Goal: Transaction & Acquisition: Purchase product/service

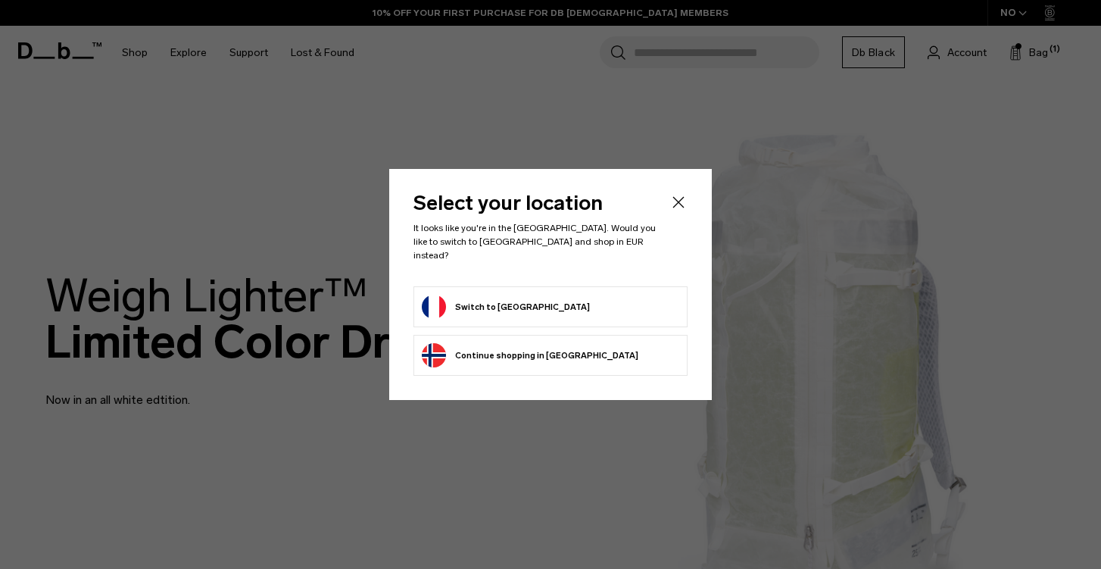
click at [574, 297] on form "Switch to France" at bounding box center [551, 307] width 258 height 24
click at [480, 308] on button "Switch to France" at bounding box center [506, 307] width 168 height 24
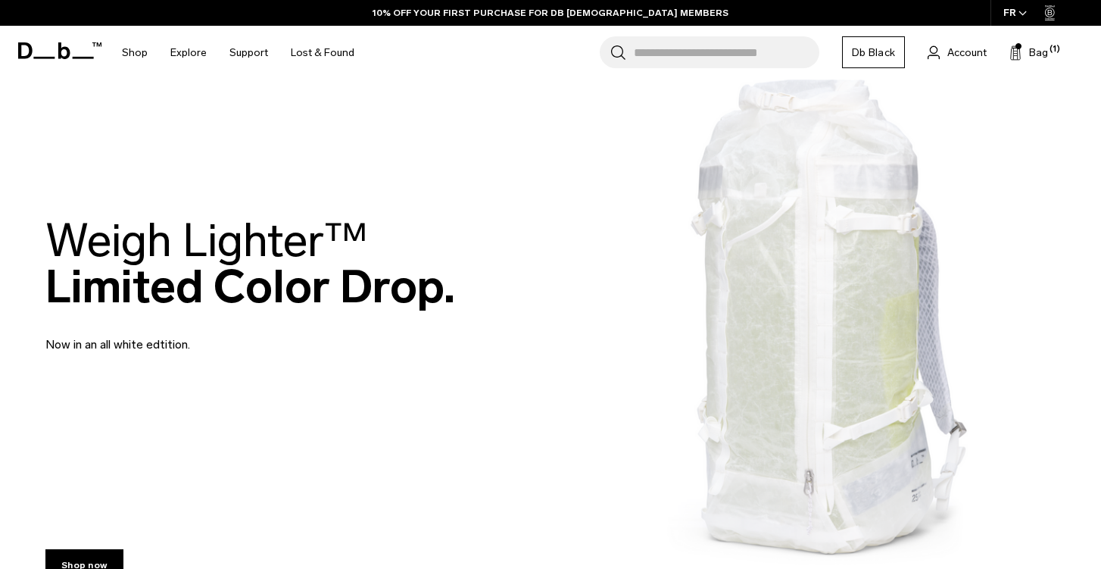
scroll to position [80, 0]
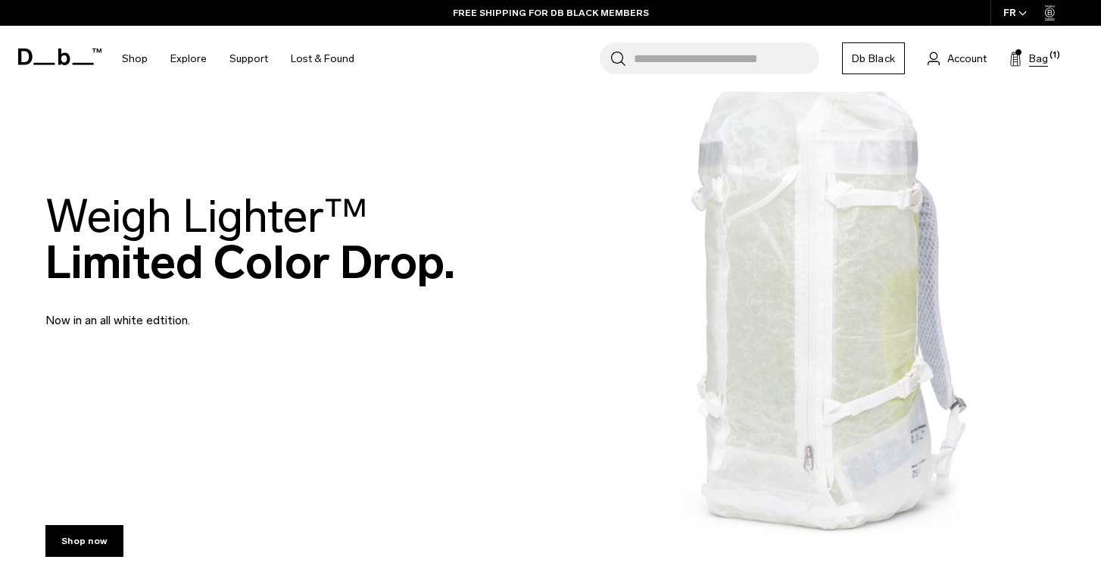
click at [1034, 60] on span "Bag" at bounding box center [1038, 59] width 19 height 16
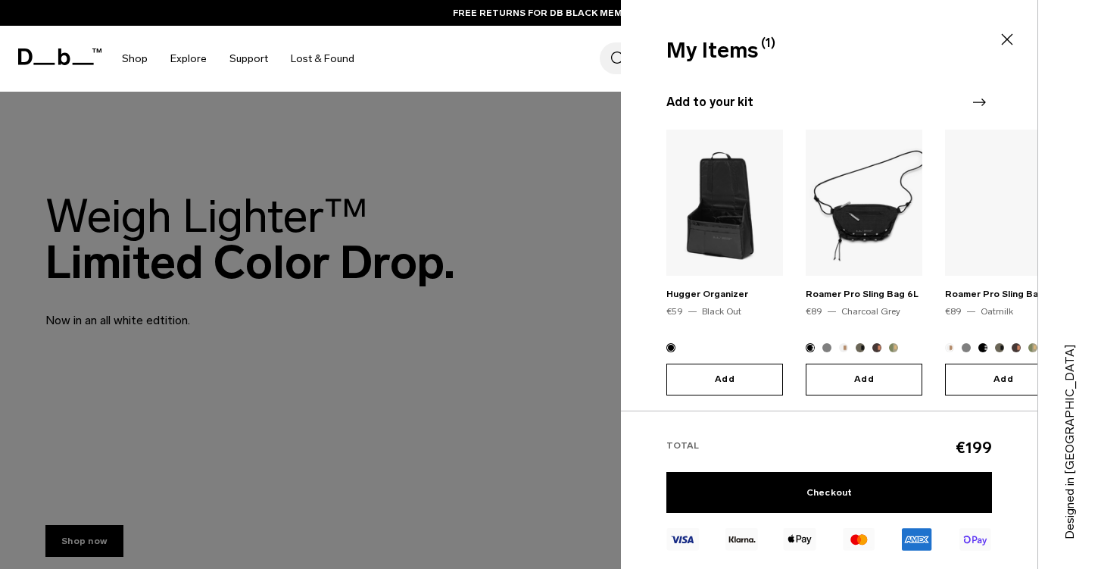
scroll to position [130, 0]
click at [1005, 42] on icon at bounding box center [1007, 39] width 11 height 11
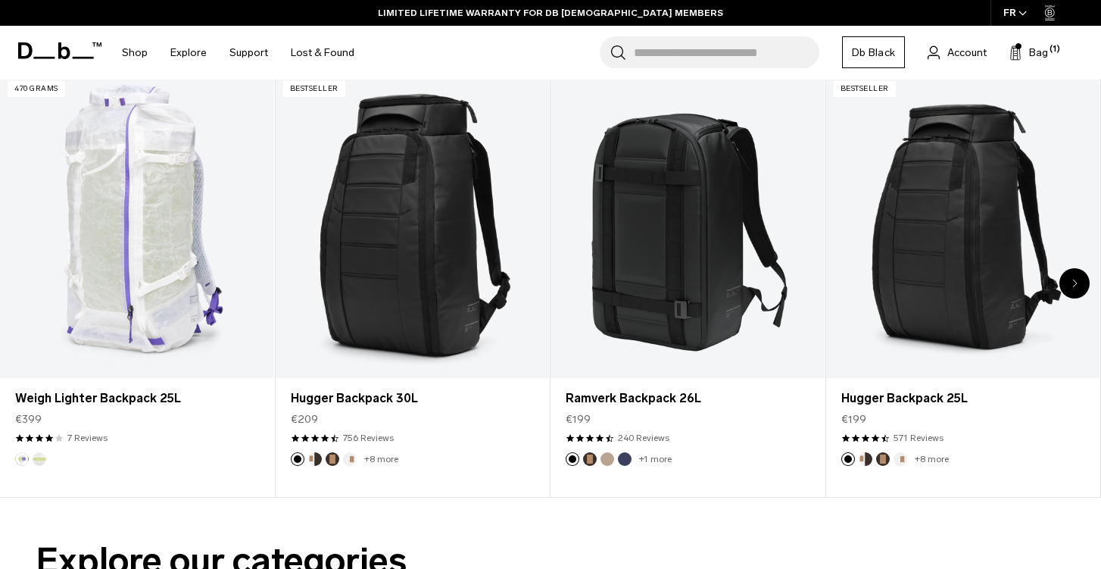
scroll to position [402, 0]
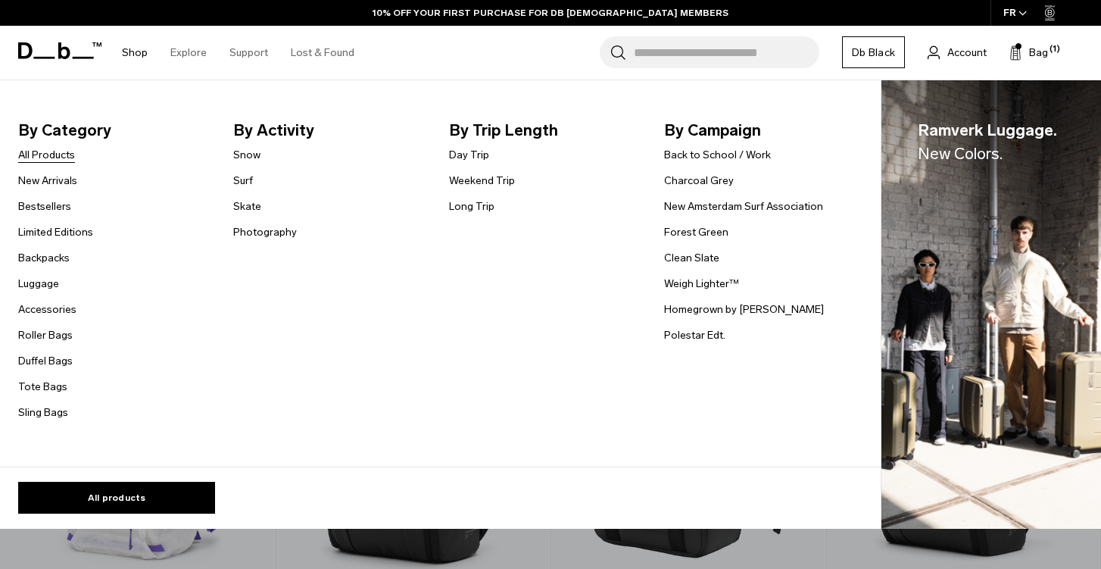
click at [58, 160] on link "All Products" at bounding box center [46, 155] width 57 height 16
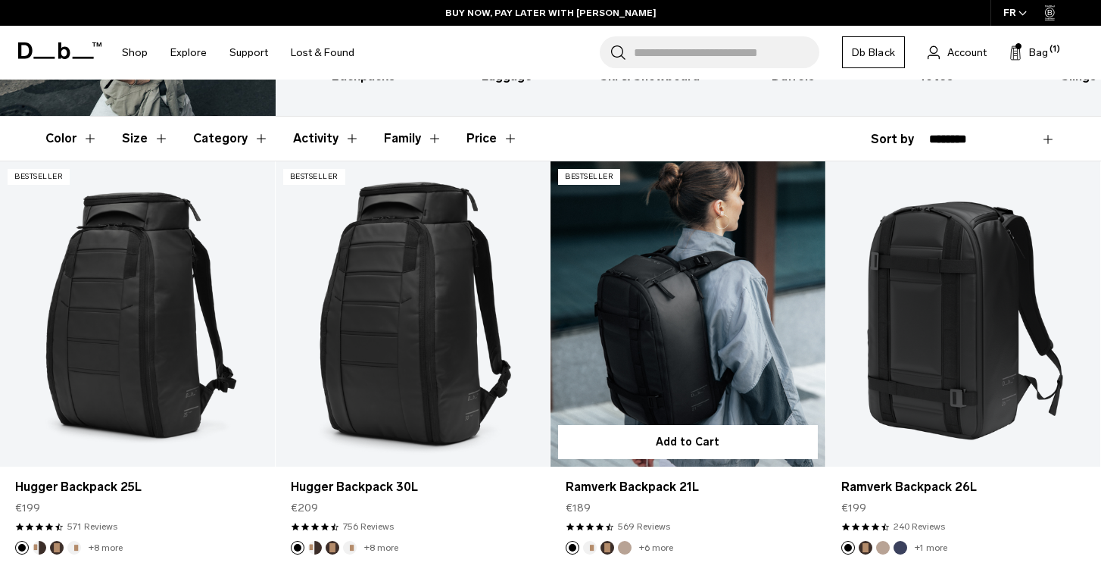
scroll to position [223, 0]
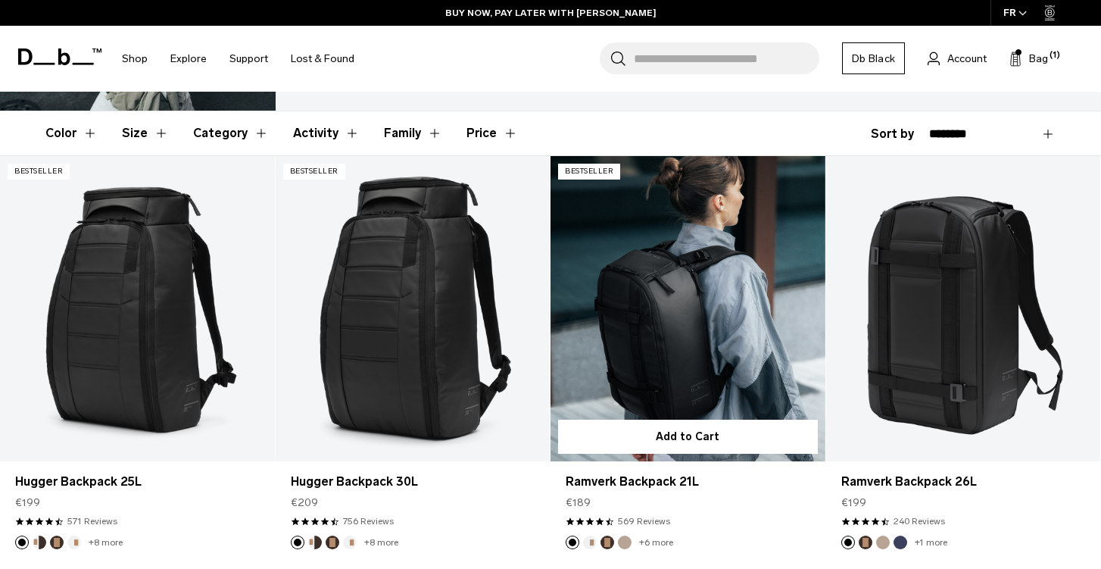
click at [670, 263] on link "Ramverk Backpack 21L" at bounding box center [688, 308] width 275 height 305
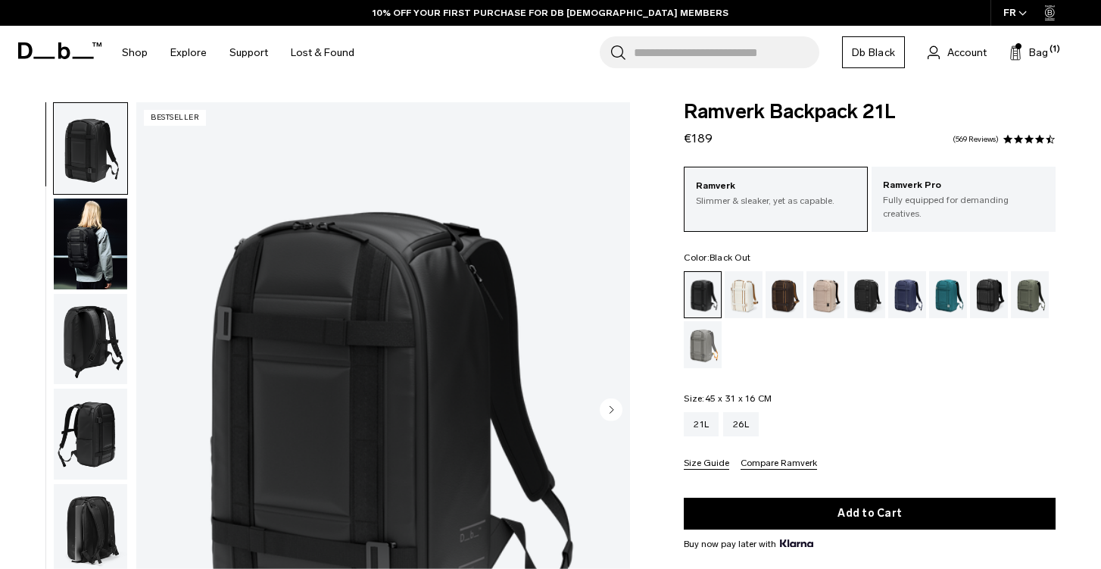
click at [81, 248] on img "button" at bounding box center [90, 243] width 73 height 91
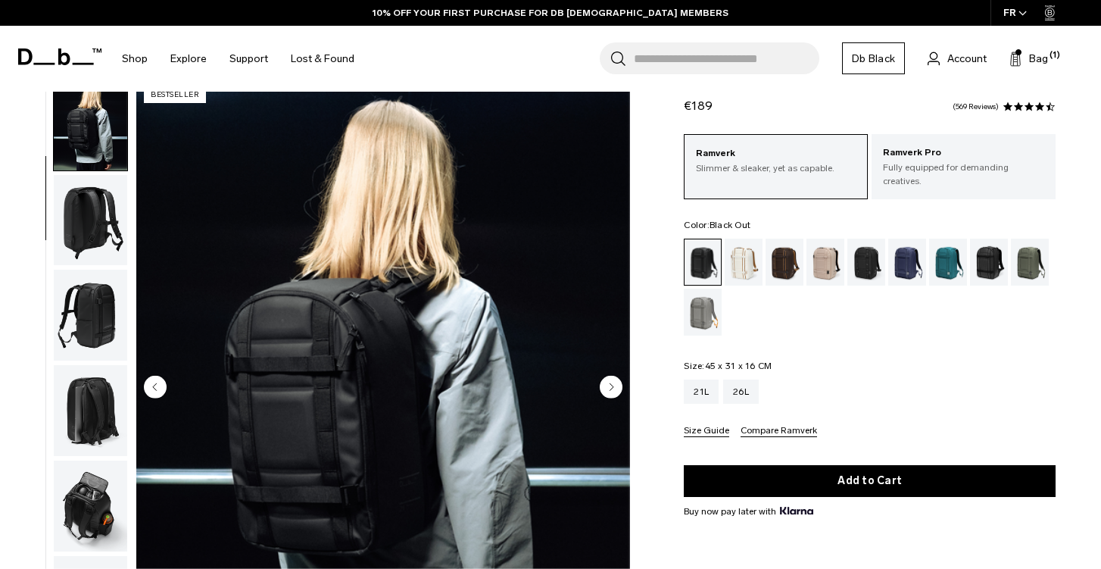
scroll to position [21, 0]
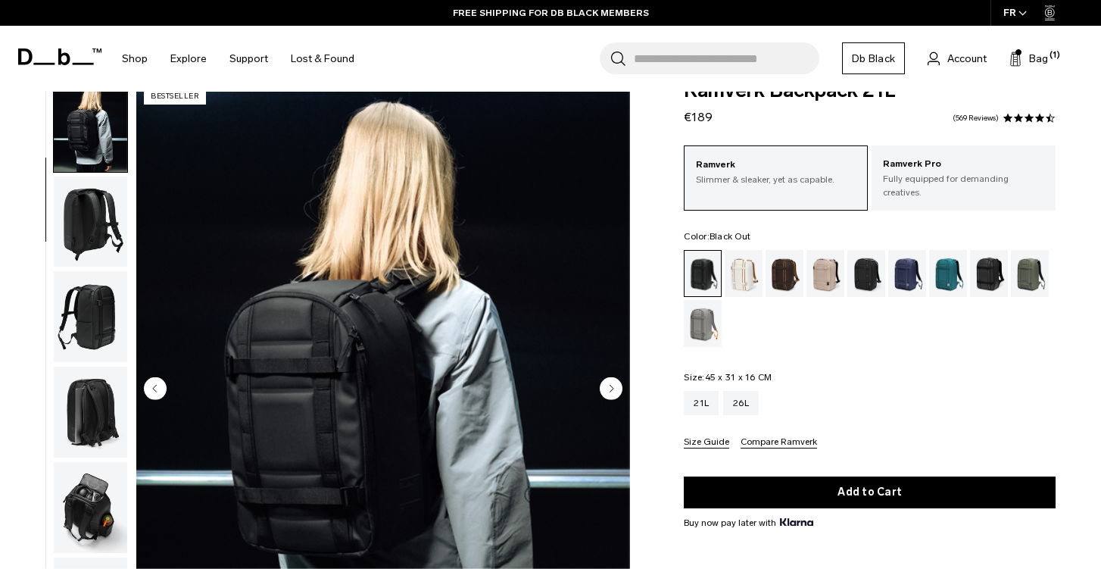
click at [106, 215] on img "button" at bounding box center [90, 222] width 73 height 91
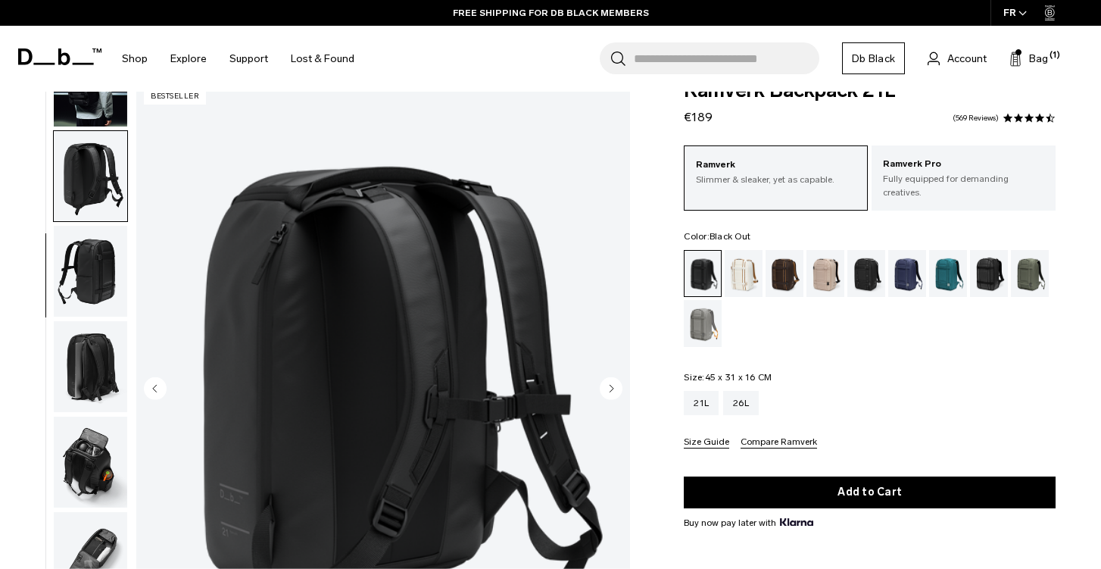
click at [91, 262] on img "button" at bounding box center [90, 271] width 73 height 91
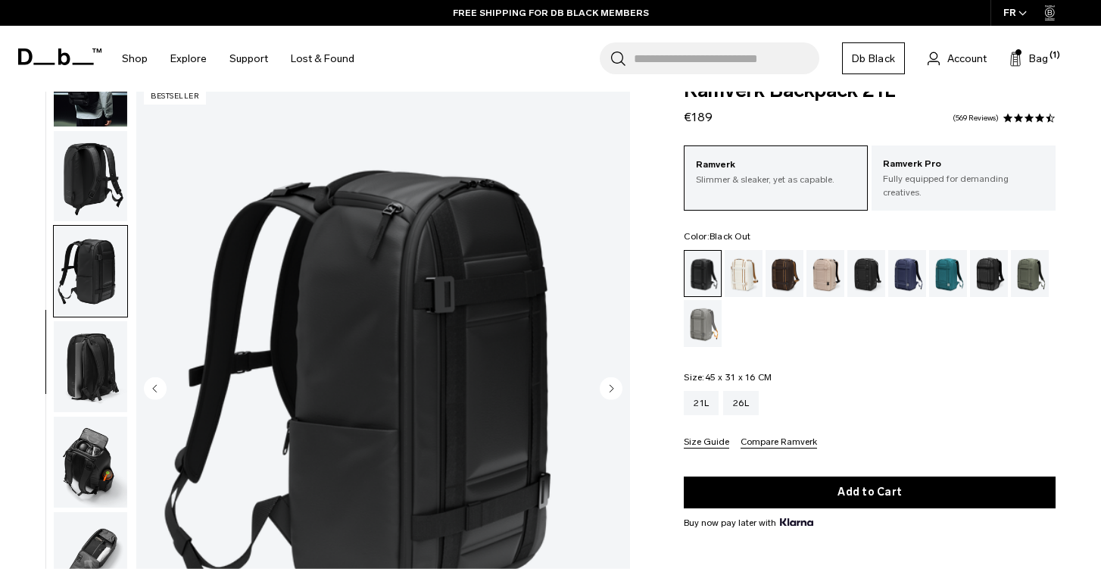
click at [90, 335] on img "button" at bounding box center [90, 366] width 73 height 91
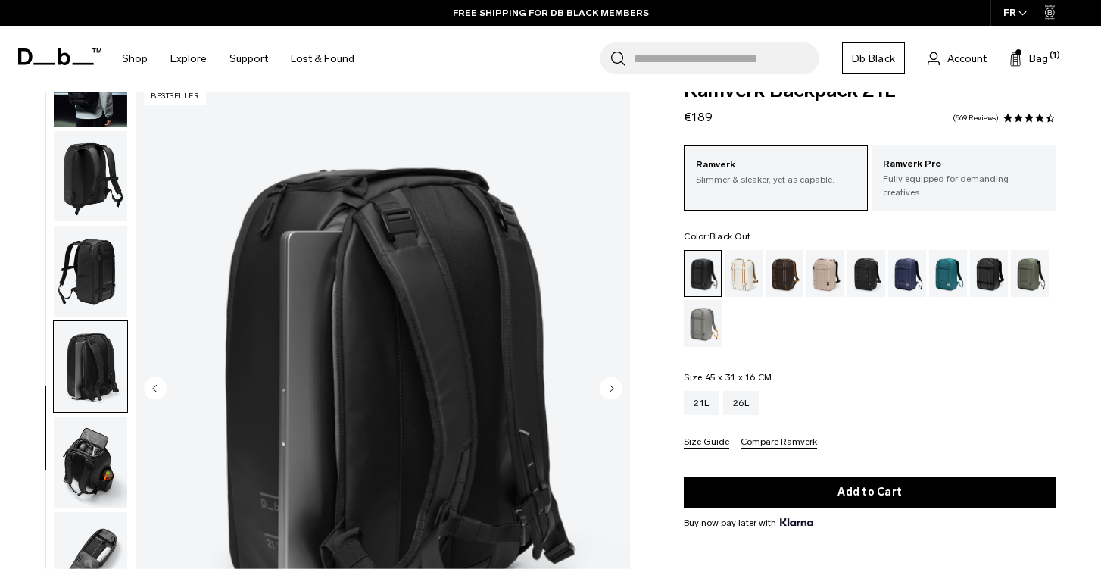
scroll to position [109, 0]
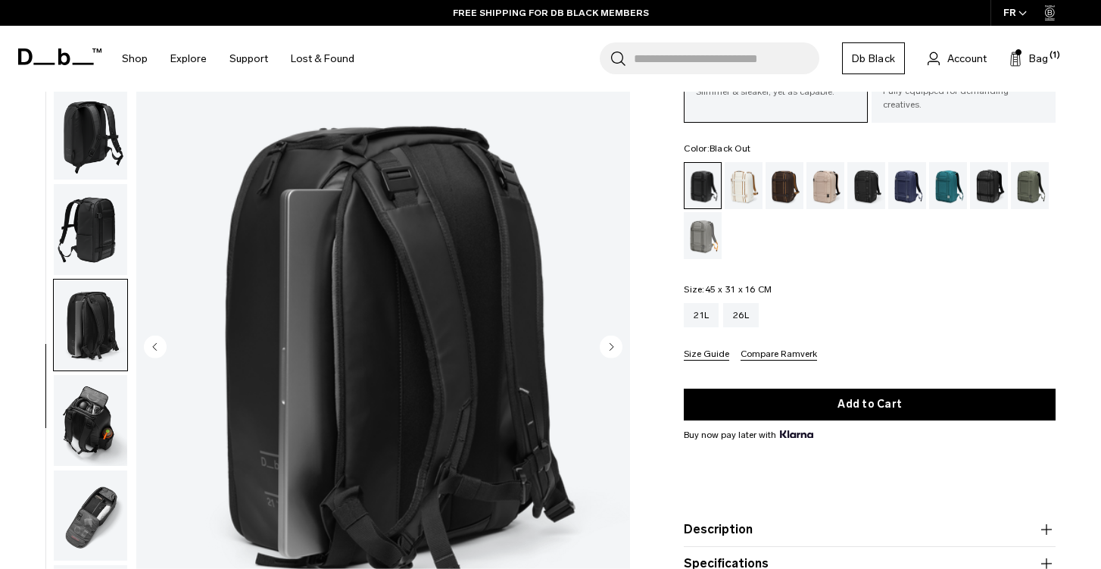
click at [87, 386] on img "button" at bounding box center [90, 420] width 73 height 91
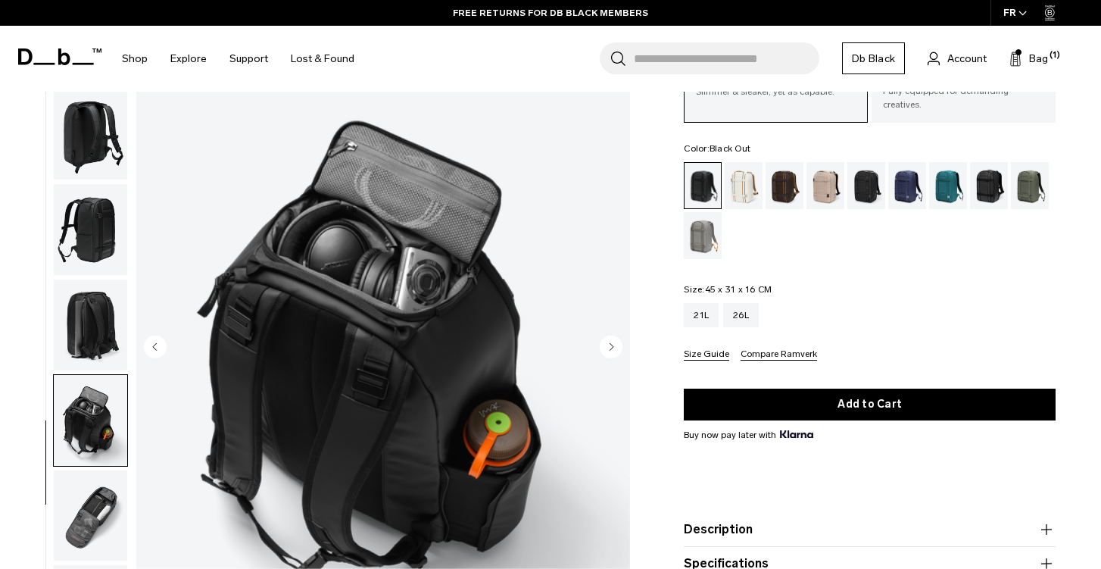
click at [87, 492] on img "button" at bounding box center [90, 515] width 73 height 91
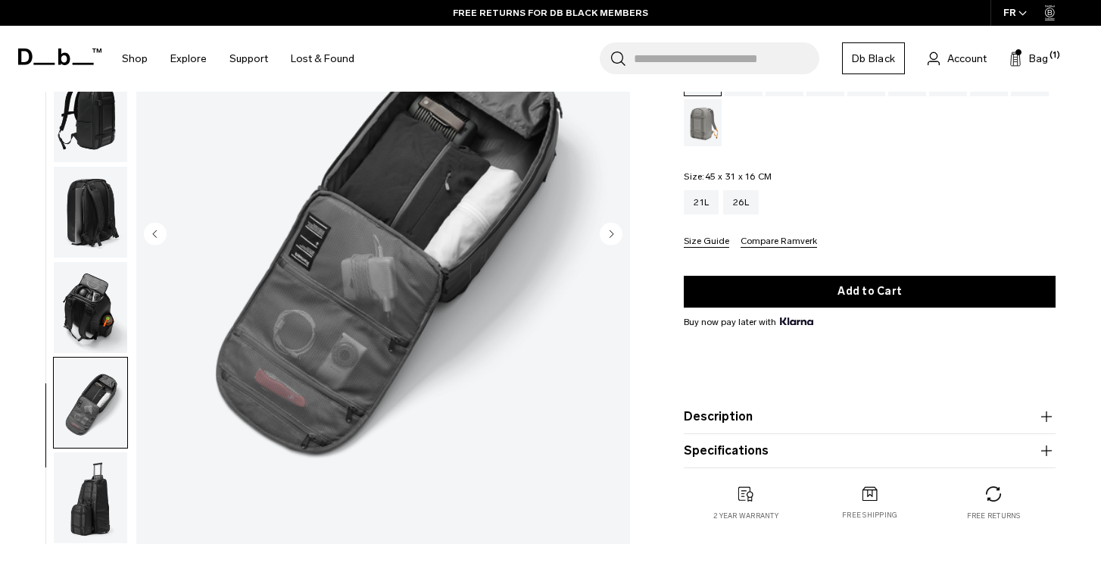
scroll to position [227, 0]
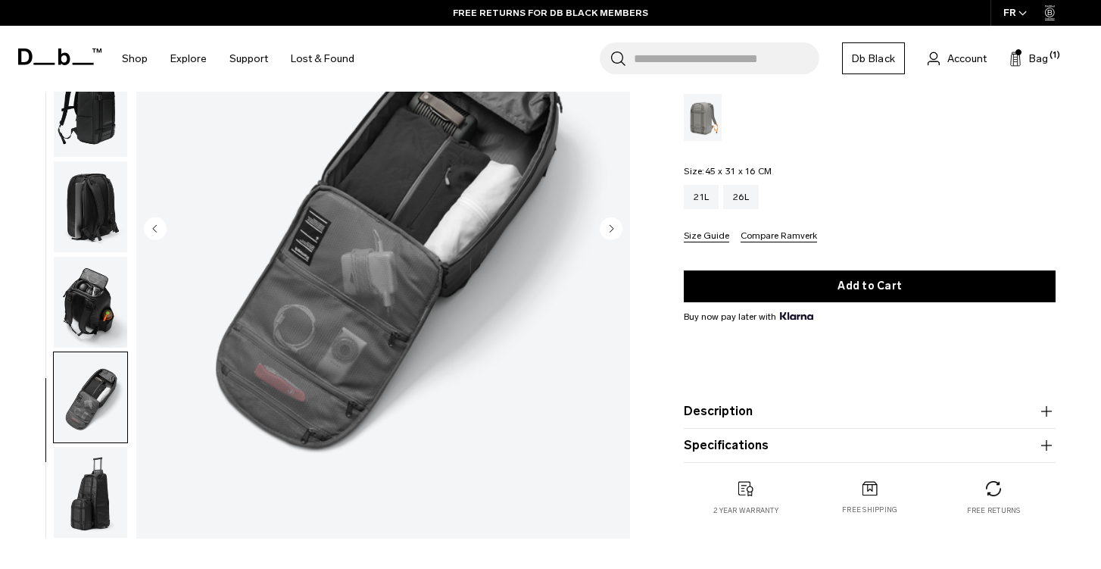
click at [92, 466] on img "button" at bounding box center [90, 492] width 73 height 91
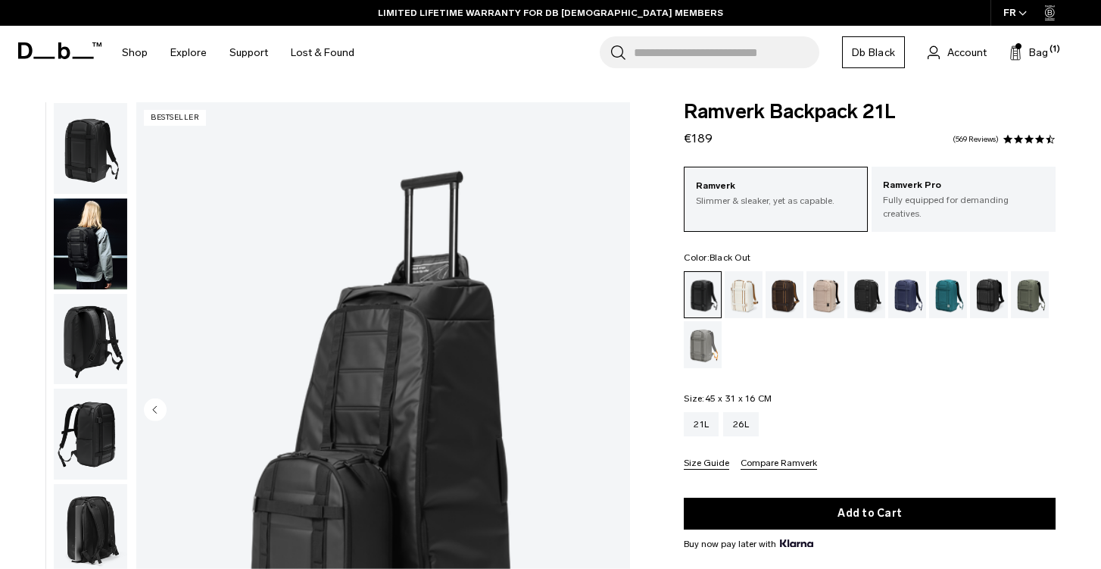
scroll to position [0, 0]
click at [78, 248] on img "button" at bounding box center [90, 243] width 73 height 91
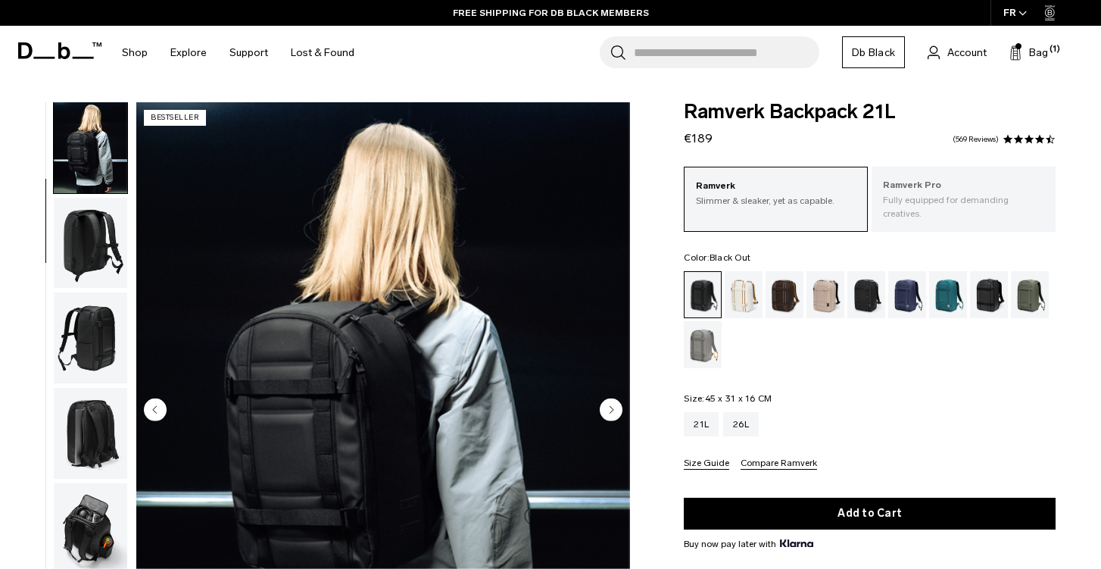
click at [950, 212] on div "Ramverk Pro Fully equipped for demanding creatives." at bounding box center [964, 199] width 184 height 65
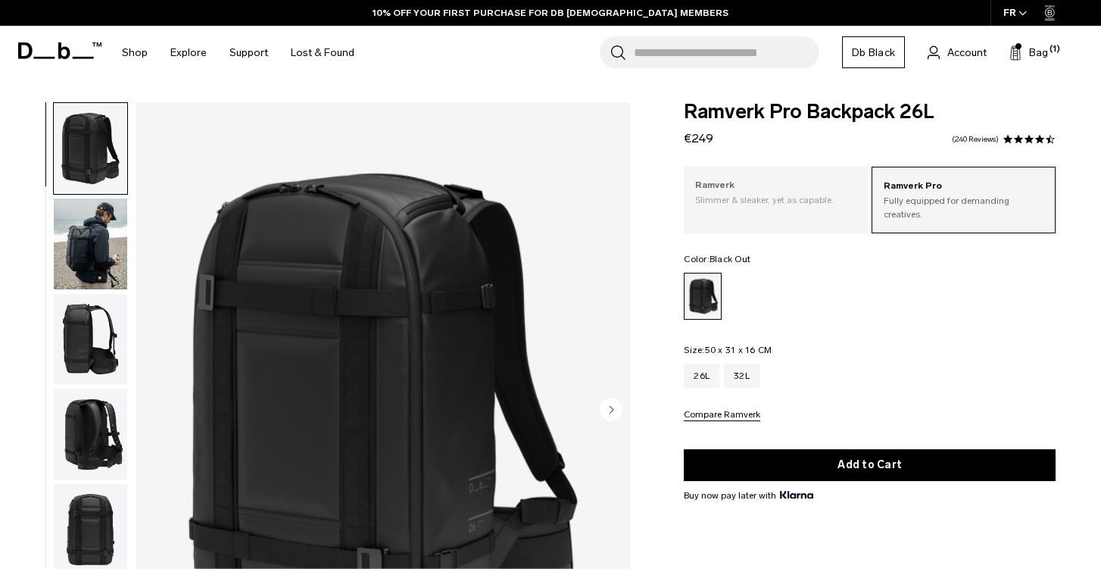
click at [821, 181] on p "Ramverk" at bounding box center [775, 185] width 161 height 15
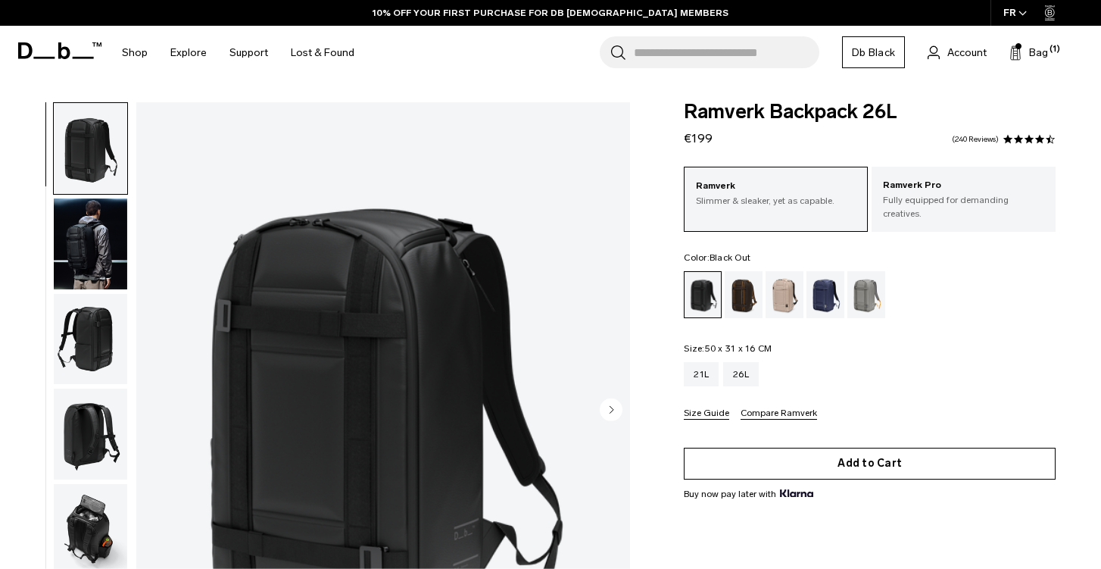
click at [848, 448] on button "Add to Cart" at bounding box center [870, 464] width 372 height 32
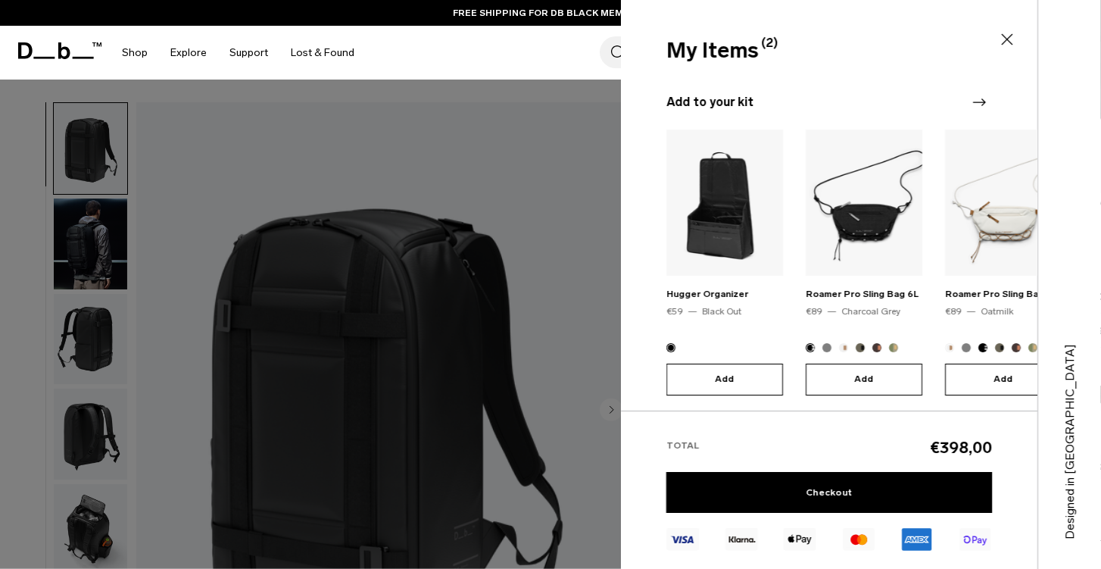
scroll to position [243, 0]
click at [977, 94] on icon "Next slide" at bounding box center [979, 103] width 18 height 18
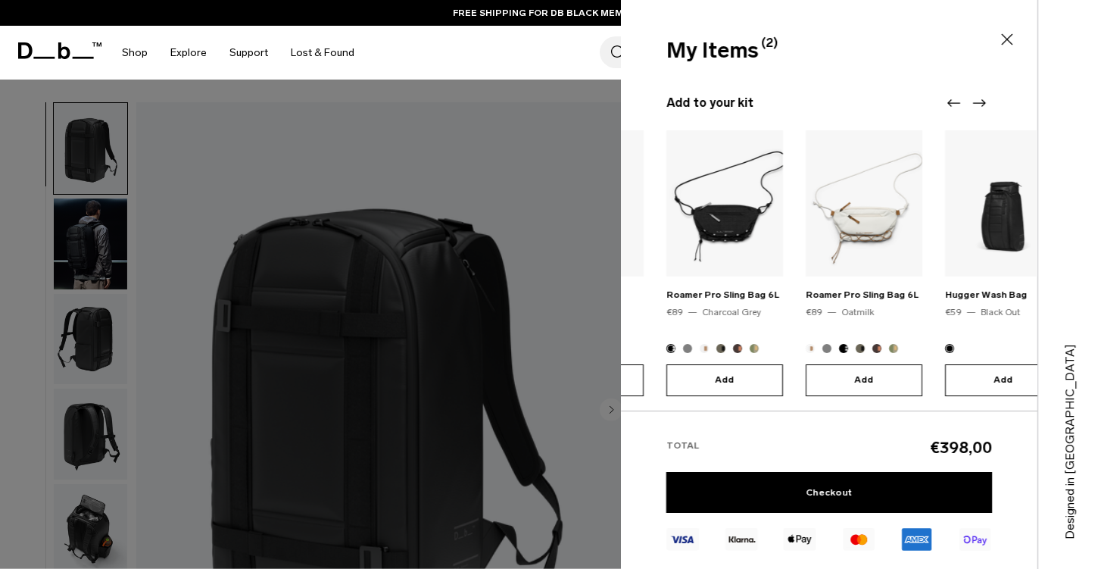
click at [977, 94] on icon "Next slide" at bounding box center [979, 103] width 18 height 18
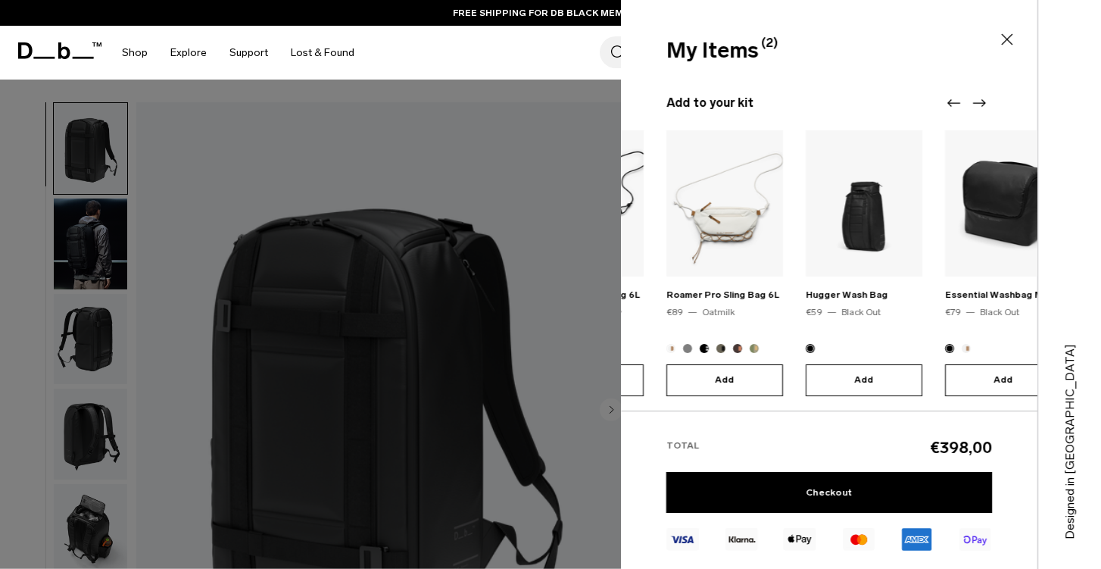
click at [977, 94] on icon "Next slide" at bounding box center [979, 103] width 18 height 18
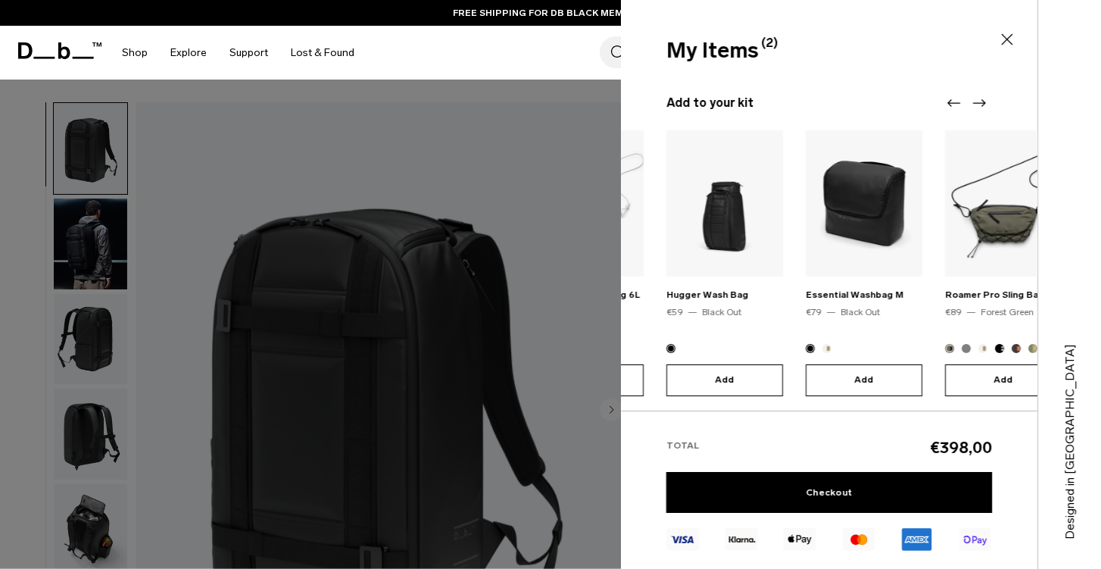
click at [977, 94] on icon "Next slide" at bounding box center [979, 103] width 18 height 18
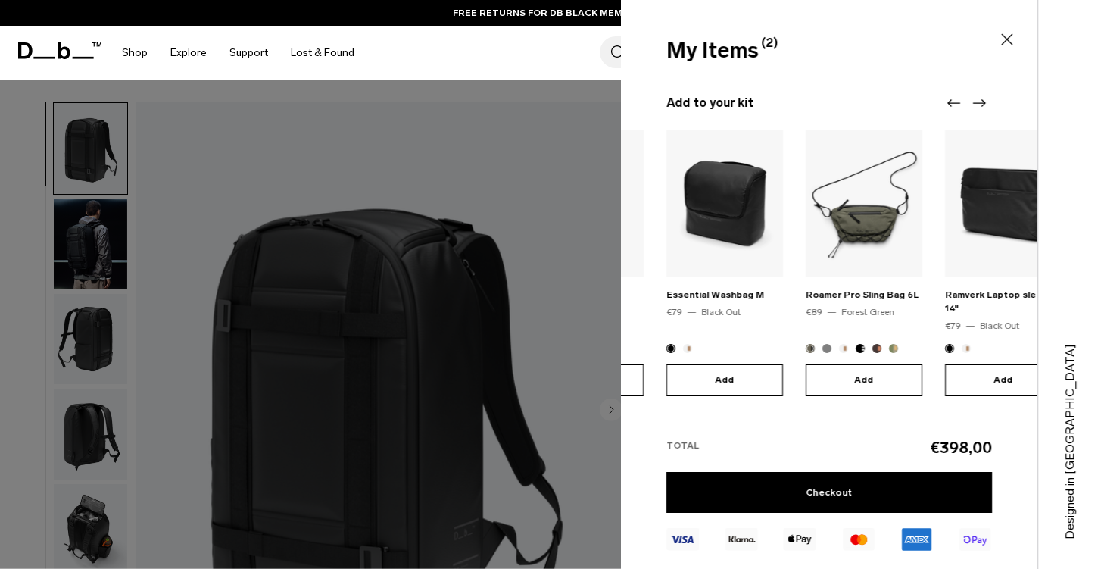
click at [977, 94] on icon "Next slide" at bounding box center [979, 103] width 18 height 18
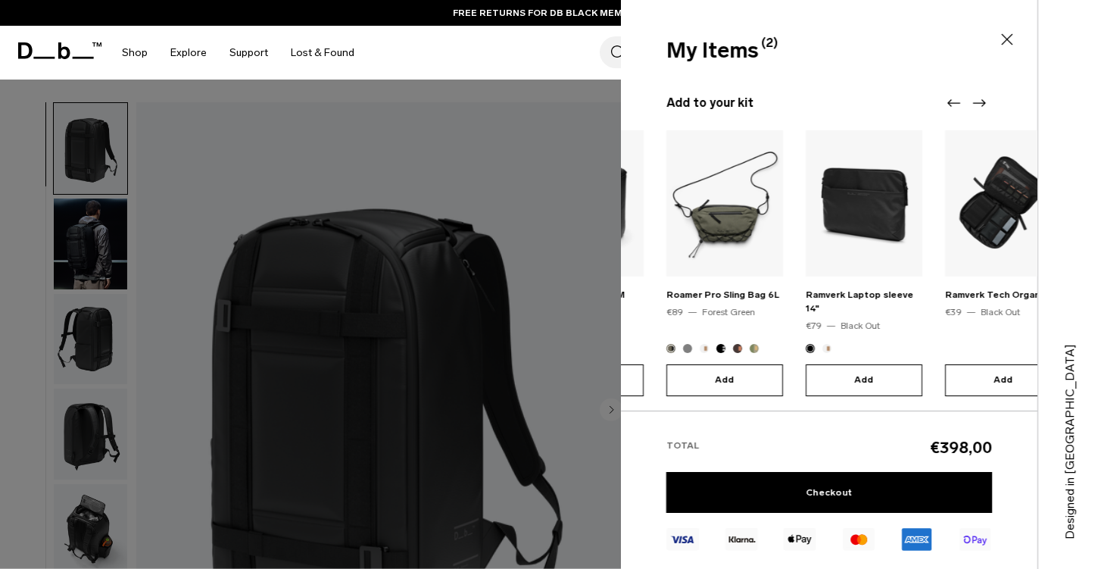
click at [977, 94] on icon "Next slide" at bounding box center [979, 103] width 18 height 18
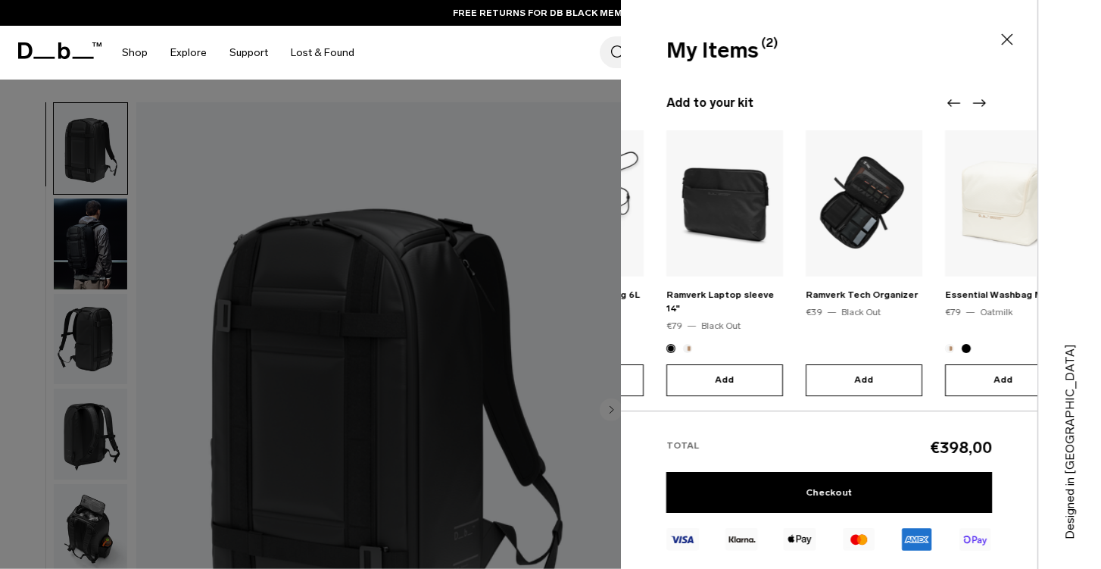
click at [977, 94] on icon "Next slide" at bounding box center [979, 103] width 18 height 18
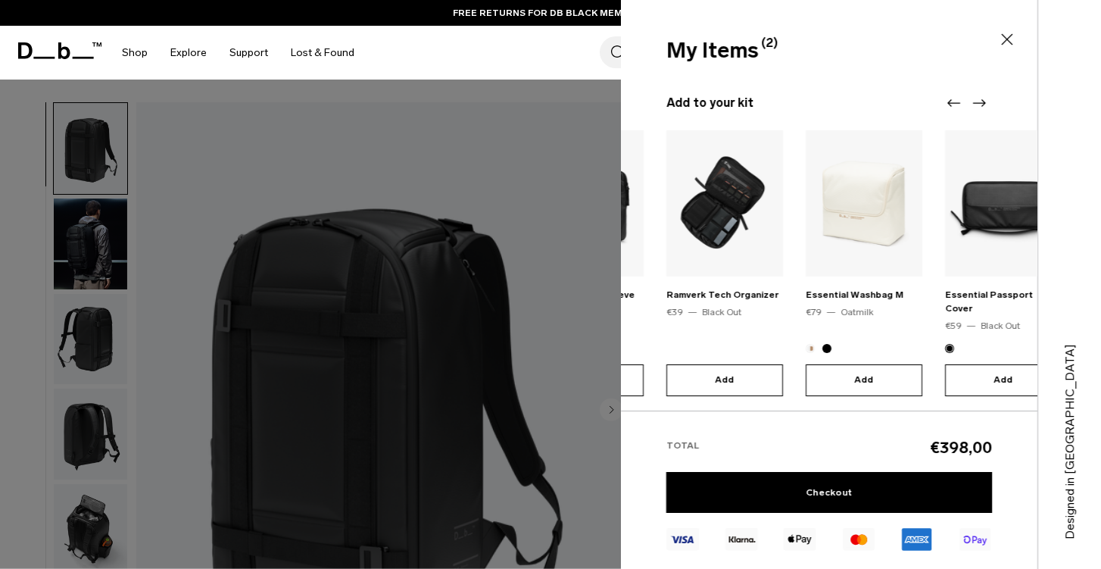
click at [977, 94] on icon "Next slide" at bounding box center [979, 103] width 18 height 18
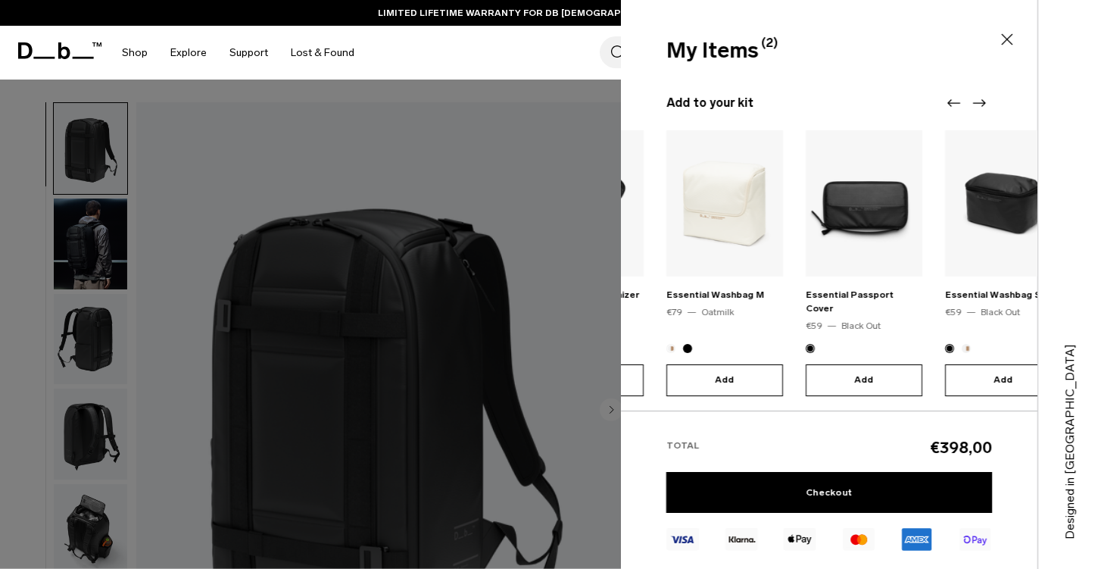
click at [865, 217] on img "10 / 20" at bounding box center [864, 203] width 117 height 146
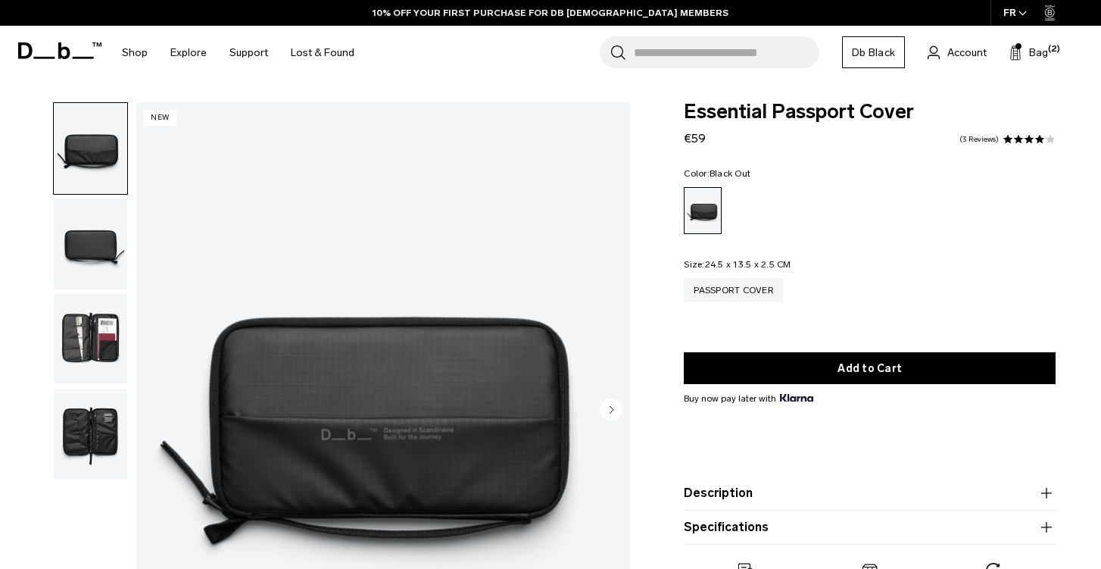
click at [81, 319] on img "button" at bounding box center [90, 339] width 73 height 91
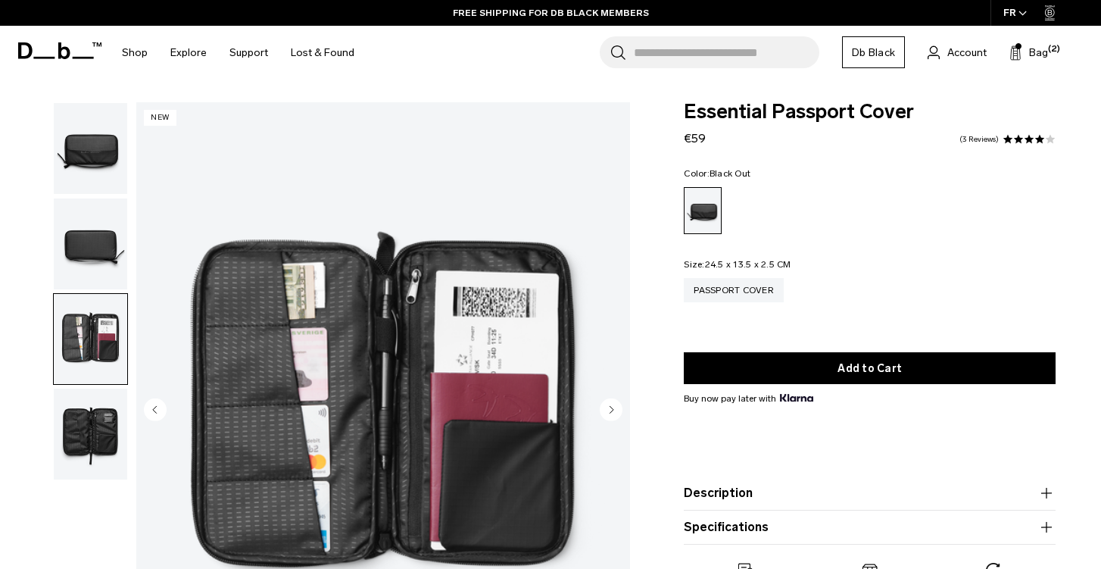
click at [94, 248] on img "button" at bounding box center [90, 243] width 73 height 91
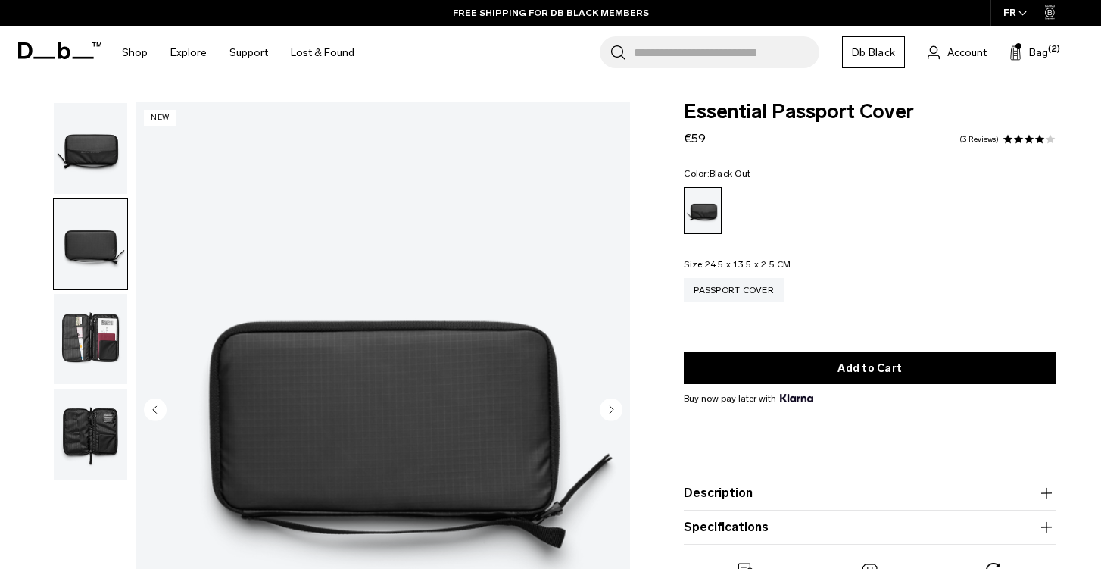
click at [91, 320] on img "button" at bounding box center [90, 339] width 73 height 91
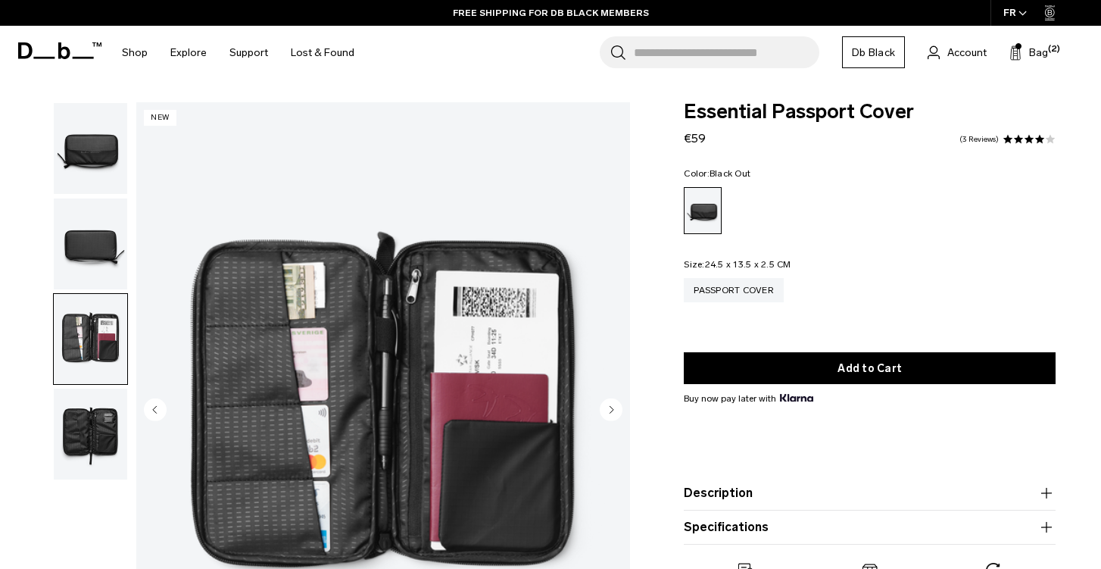
click at [105, 395] on img "button" at bounding box center [90, 434] width 73 height 91
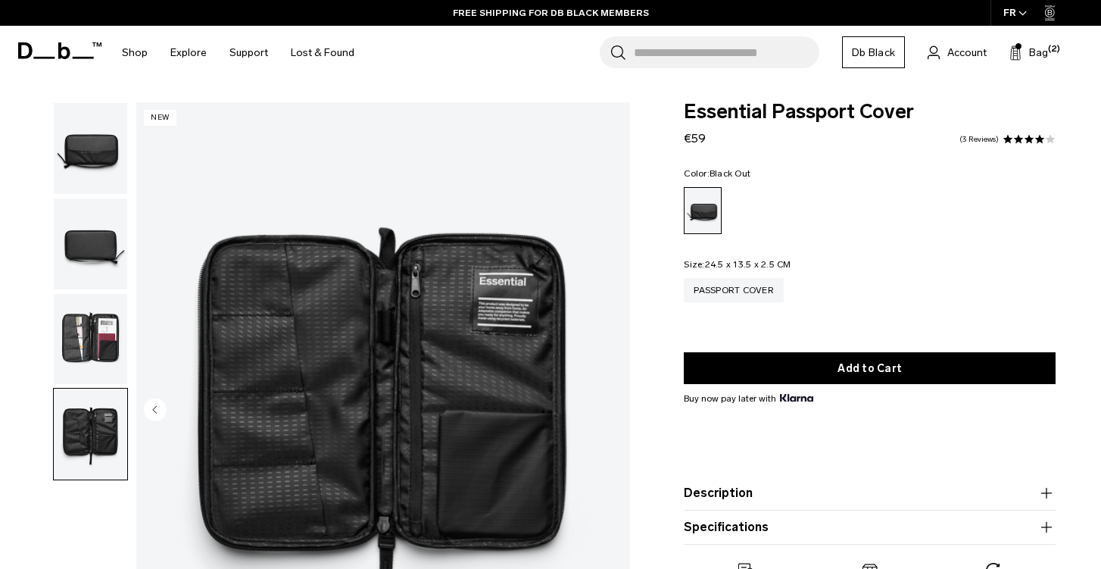
click at [111, 351] on img "button" at bounding box center [90, 339] width 73 height 91
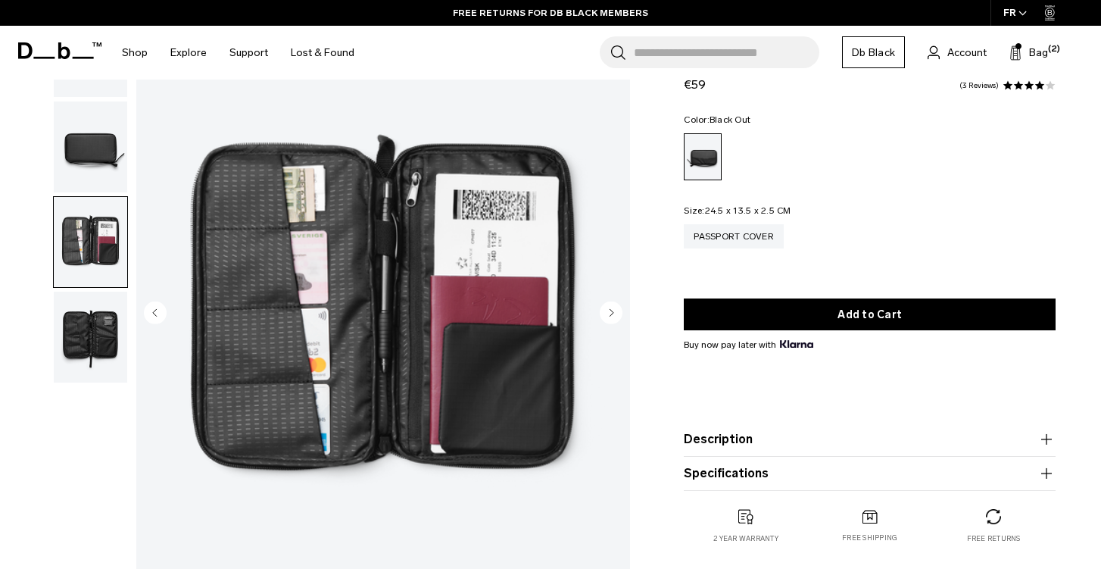
scroll to position [98, 0]
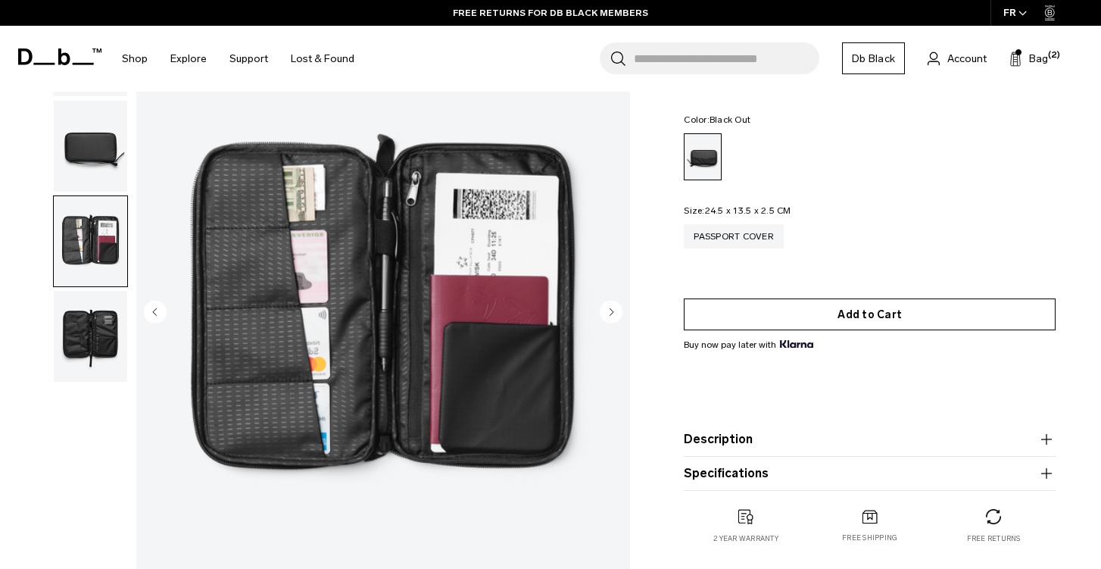
click at [923, 316] on button "Add to Cart" at bounding box center [870, 314] width 372 height 32
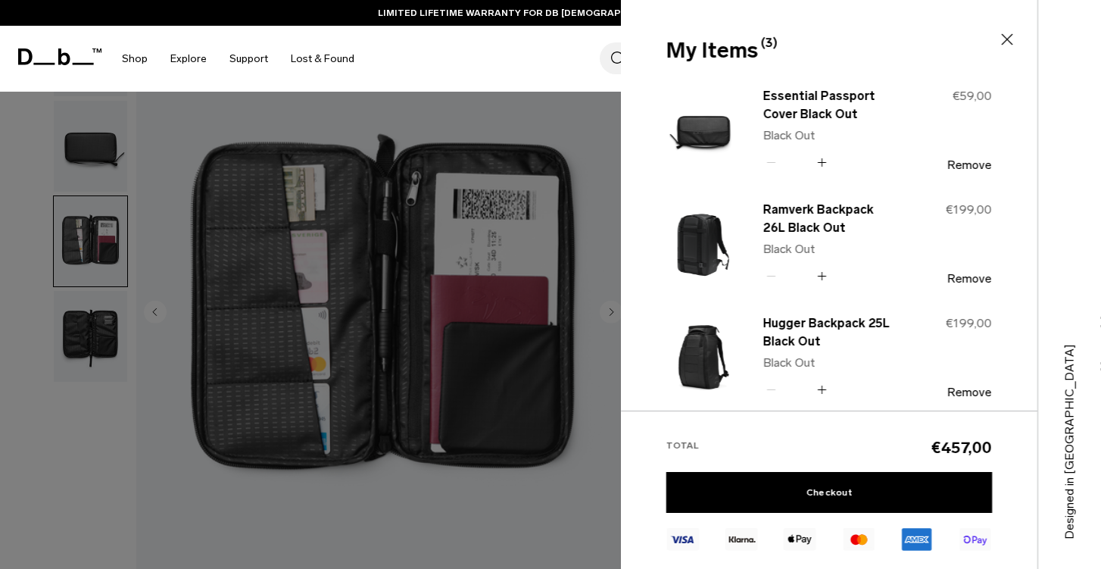
click at [521, 196] on div at bounding box center [550, 284] width 1101 height 569
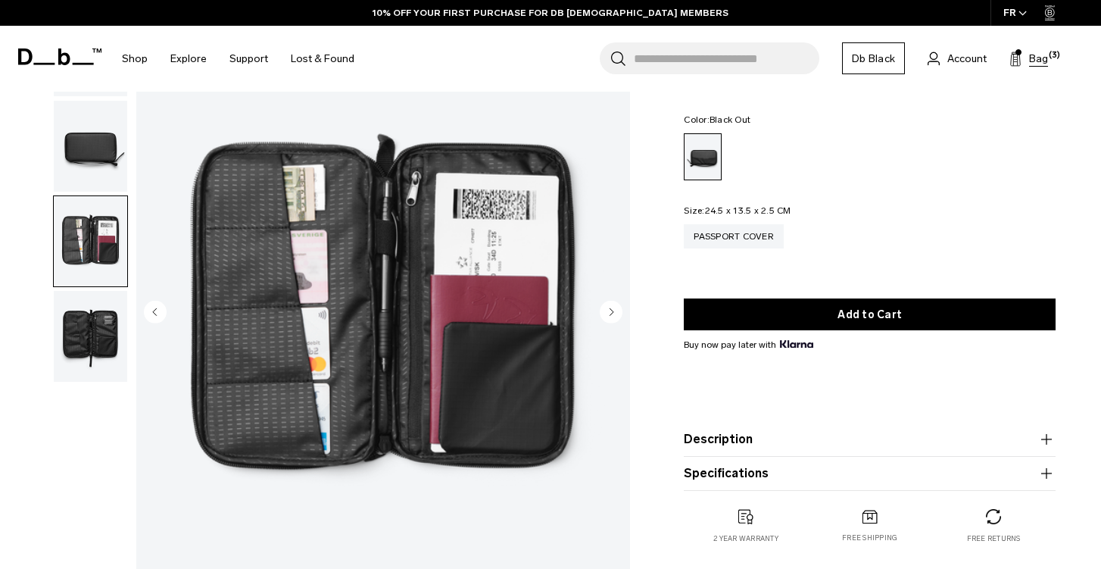
click at [1050, 53] on span "(3)" at bounding box center [1054, 55] width 11 height 13
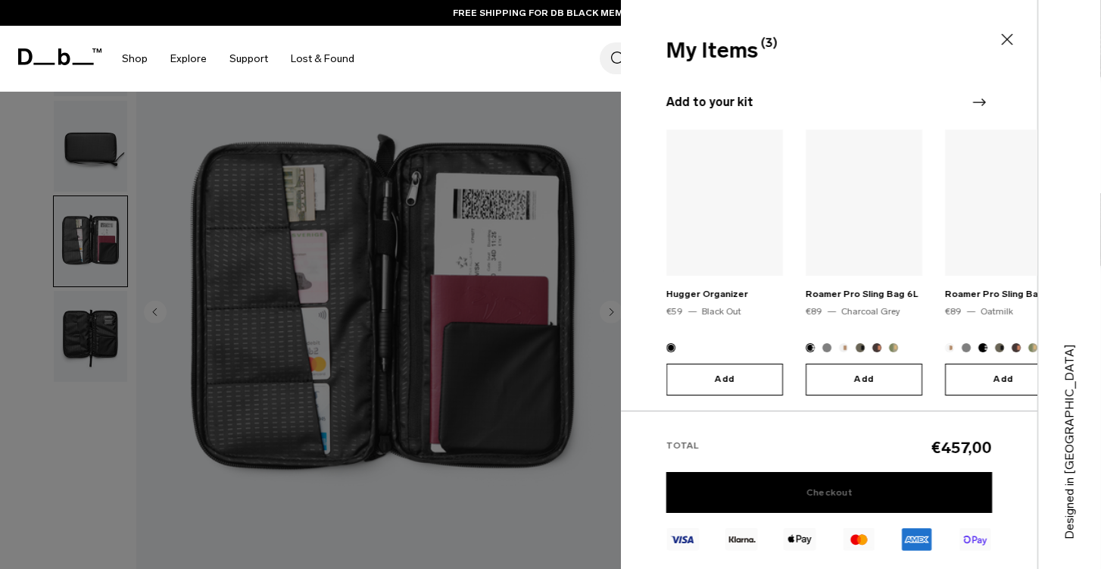
scroll to position [357, 0]
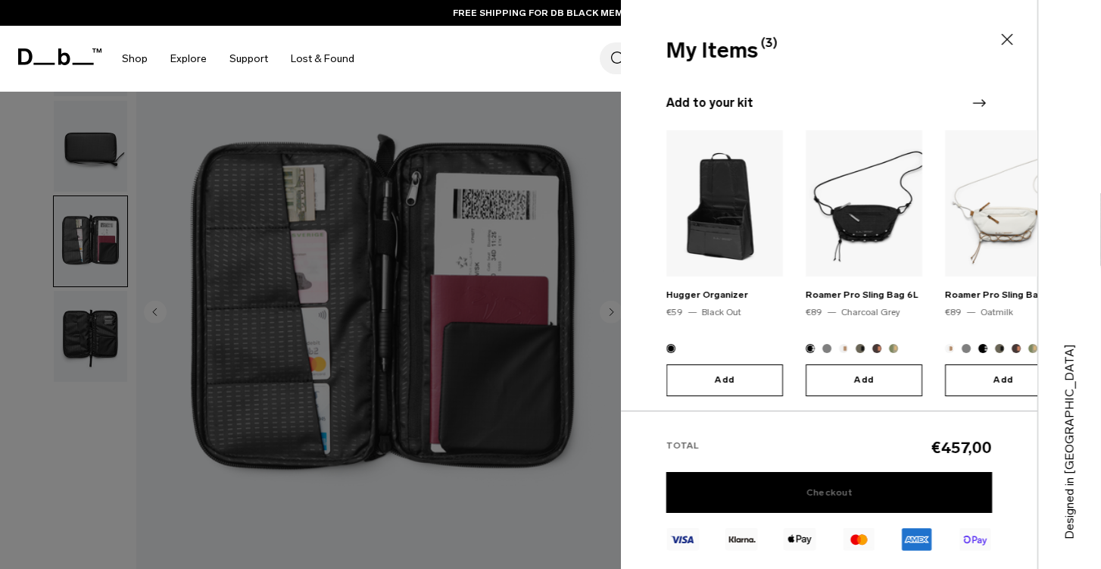
click at [850, 495] on link "Checkout" at bounding box center [830, 492] width 326 height 41
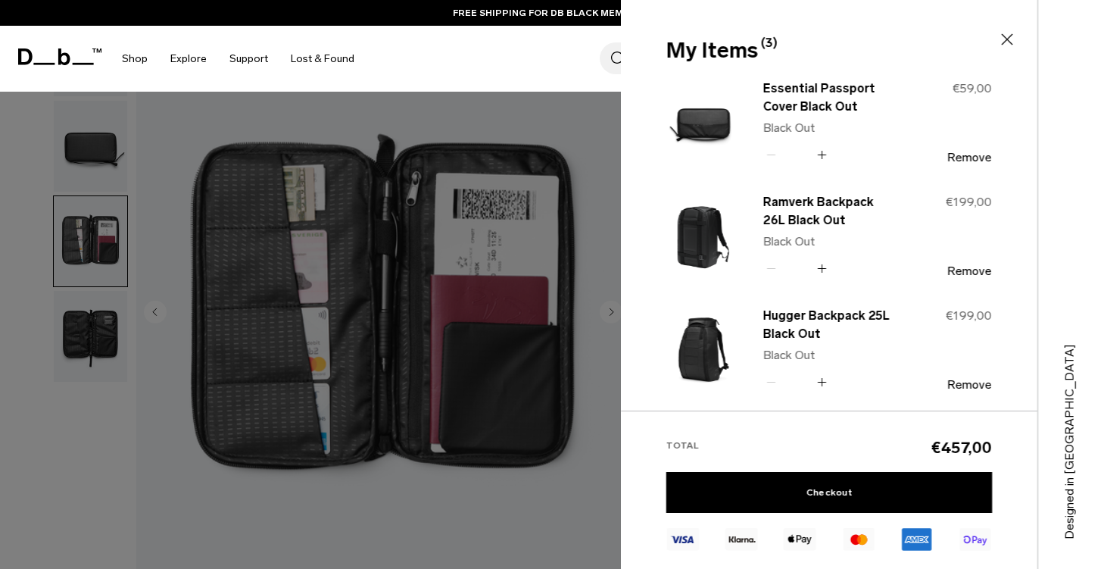
scroll to position [2, 0]
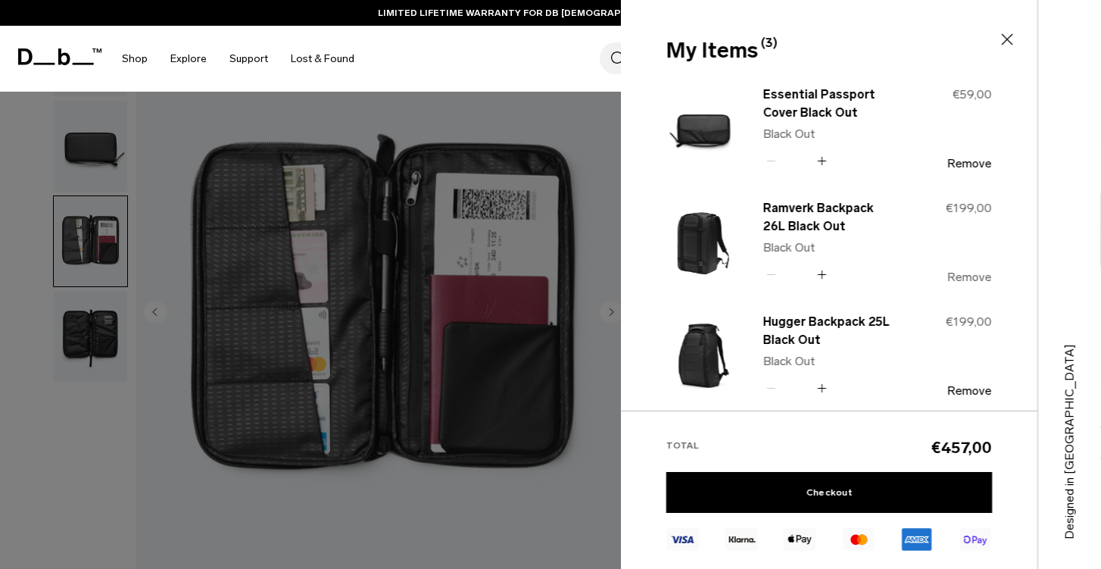
click at [968, 275] on button "Remove" at bounding box center [970, 277] width 45 height 14
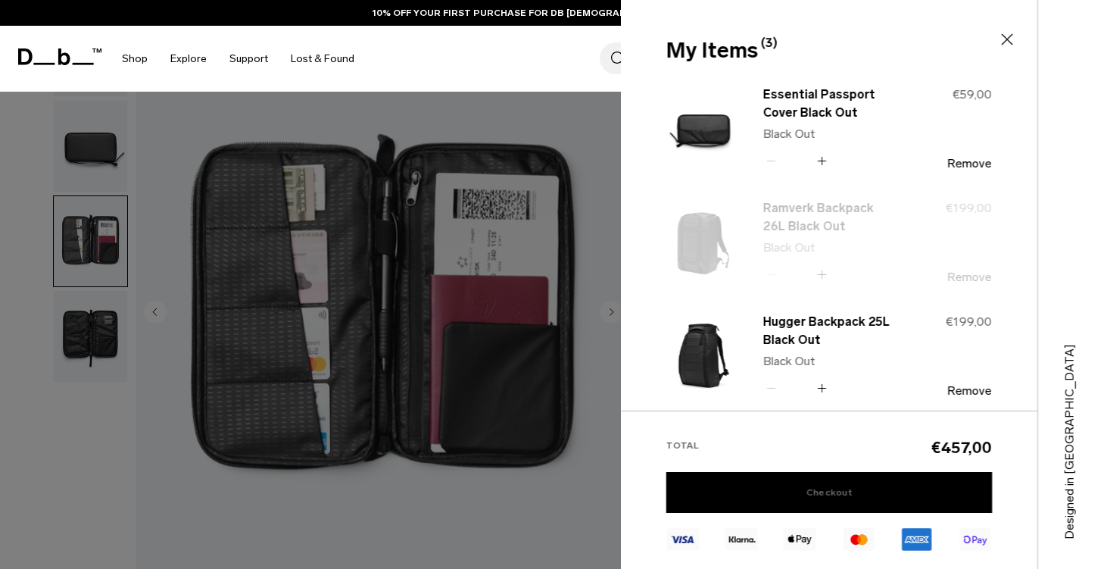
click at [883, 492] on link "Checkout" at bounding box center [830, 492] width 326 height 41
click at [1004, 42] on icon at bounding box center [1007, 39] width 18 height 18
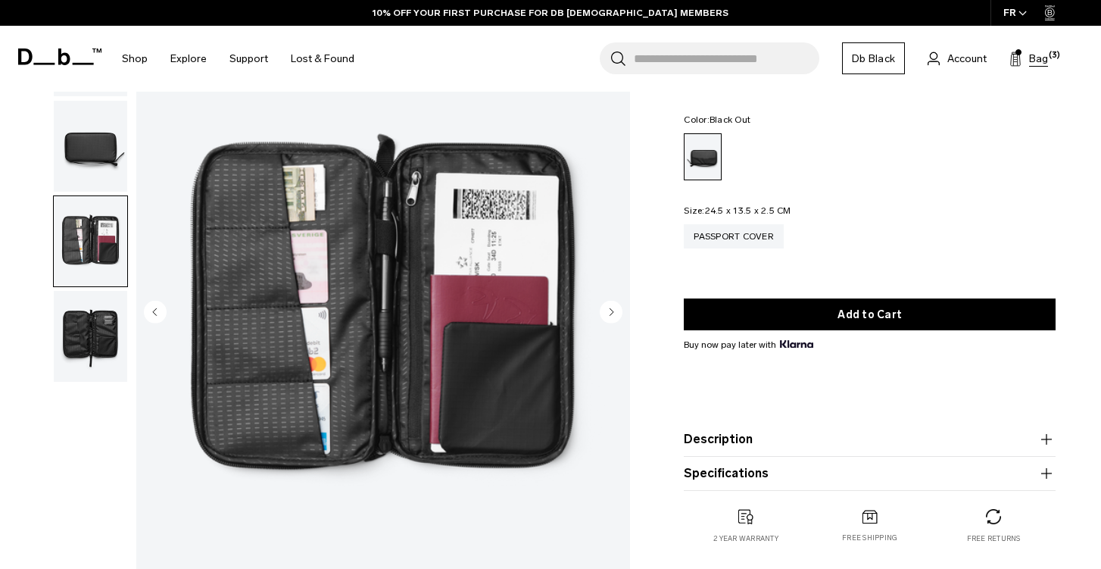
click at [1021, 61] on icon at bounding box center [1016, 59] width 12 height 15
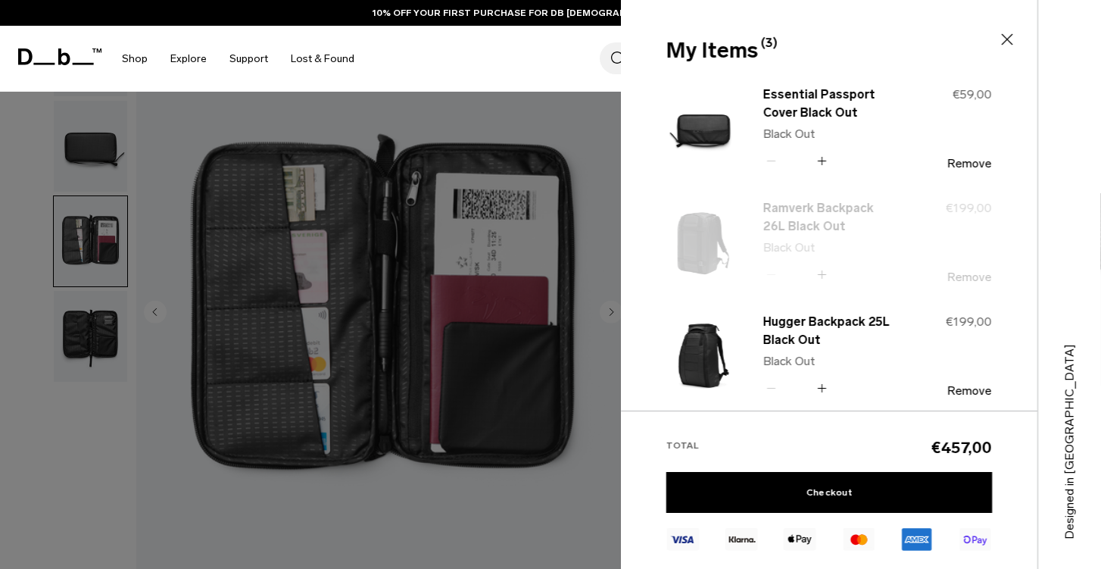
click at [953, 222] on div "Ramverk Backpack 26L Black Out Black Out Quantity - * + €199,00 Remove" at bounding box center [830, 254] width 326 height 114
click at [908, 281] on div "Ramverk Backpack 26L Black Out Black Out Quantity - * + €199,00 Remove" at bounding box center [830, 254] width 326 height 114
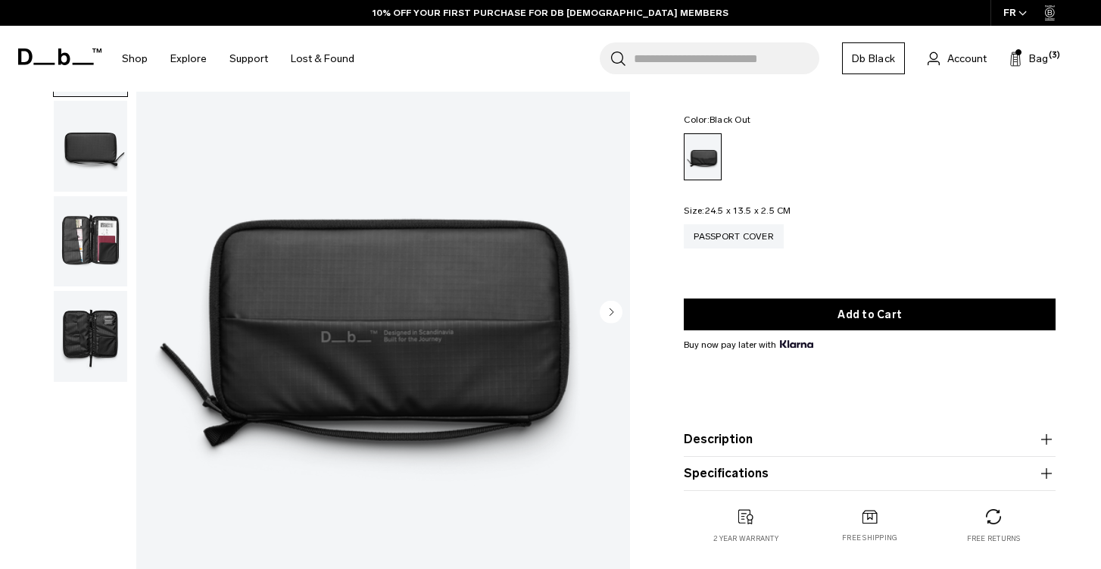
scroll to position [93, 0]
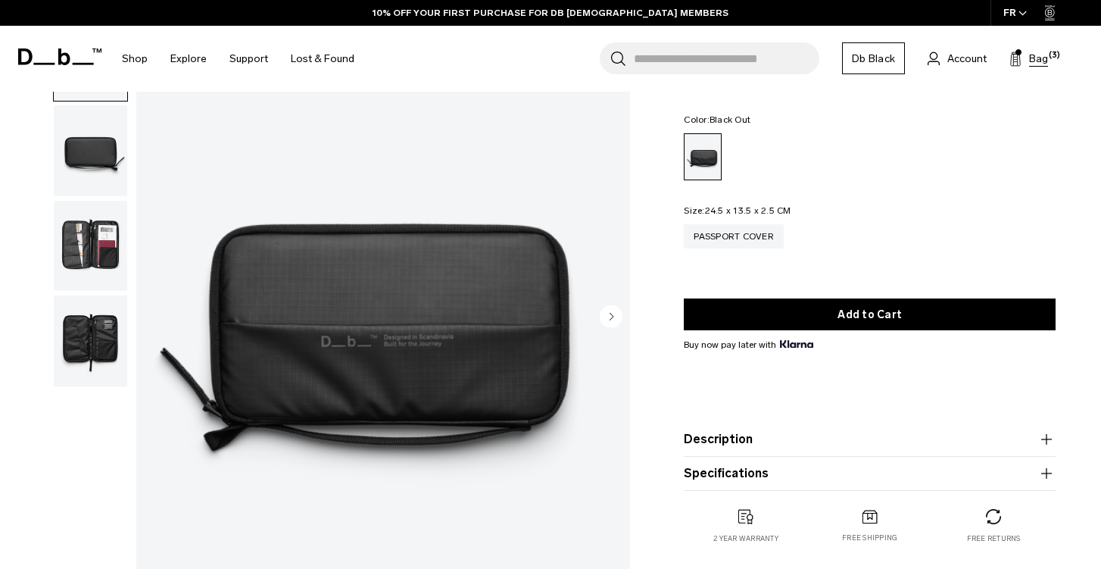
click at [1024, 55] on button "Bag (3)" at bounding box center [1029, 58] width 39 height 18
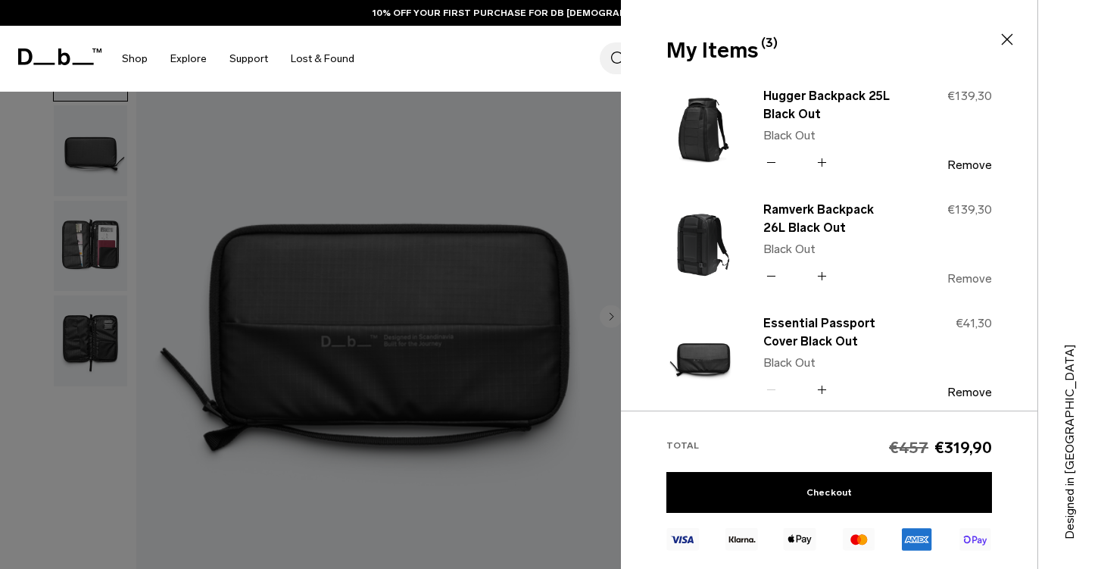
click at [956, 273] on button "Remove" at bounding box center [970, 279] width 45 height 14
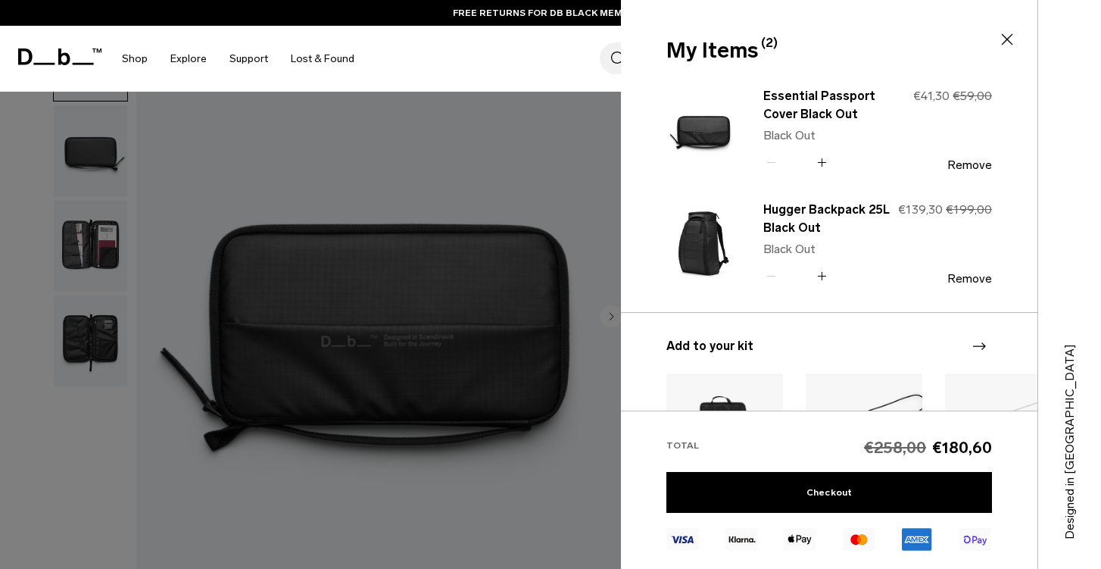
scroll to position [0, 0]
